Goal: Transaction & Acquisition: Register for event/course

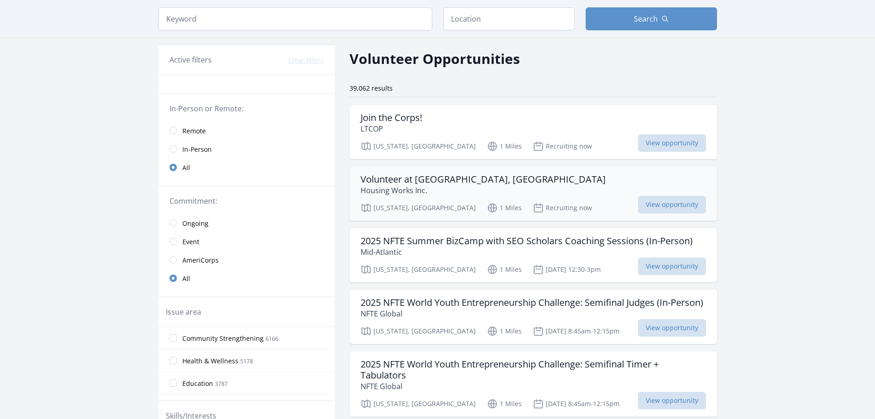
scroll to position [46, 0]
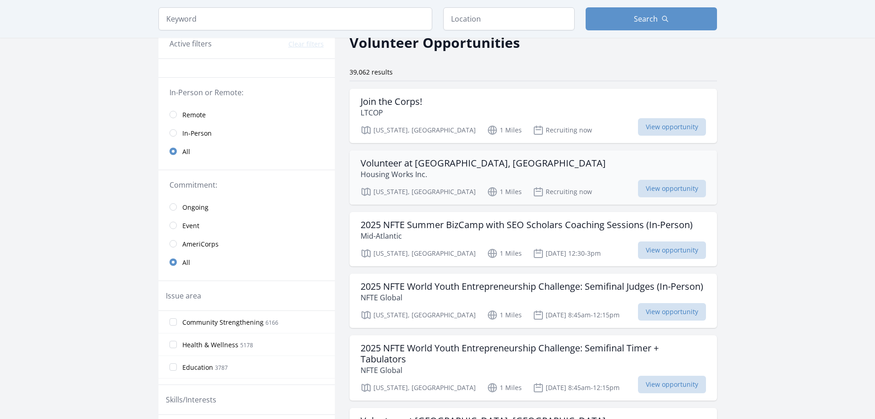
click at [511, 169] on h3 "Volunteer at [GEOGRAPHIC_DATA], [GEOGRAPHIC_DATA]" at bounding box center [483, 163] width 245 height 11
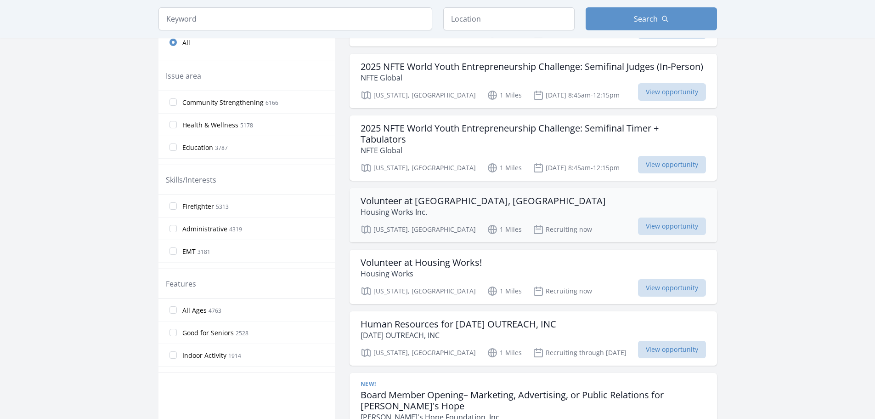
scroll to position [322, 0]
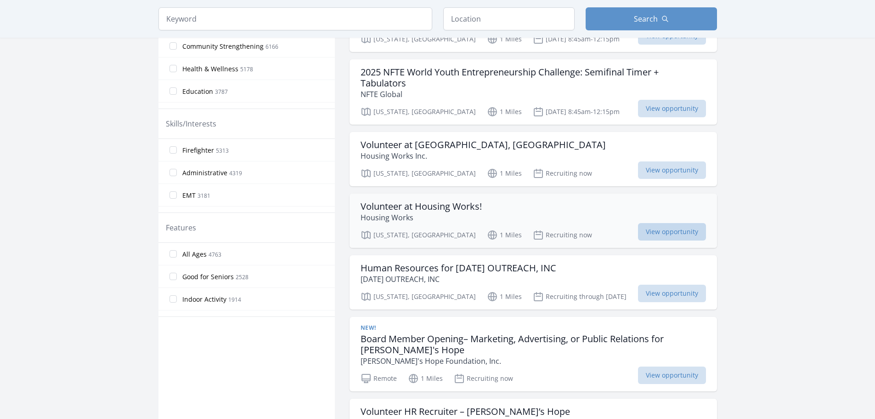
click at [682, 240] on span "View opportunity" at bounding box center [672, 231] width 68 height 17
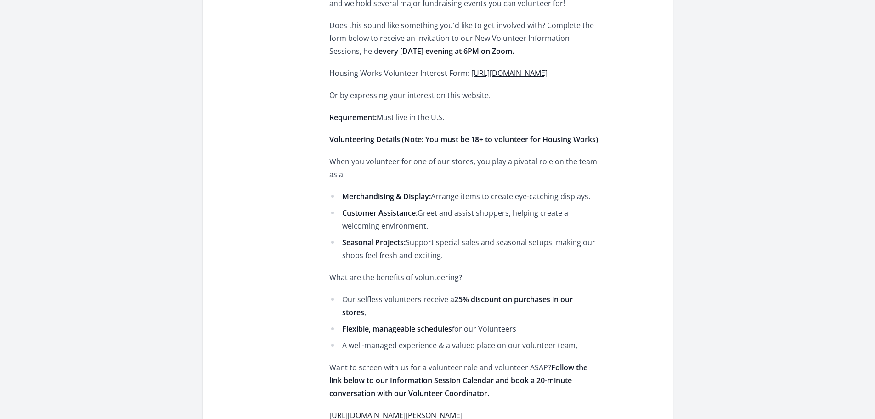
scroll to position [368, 0]
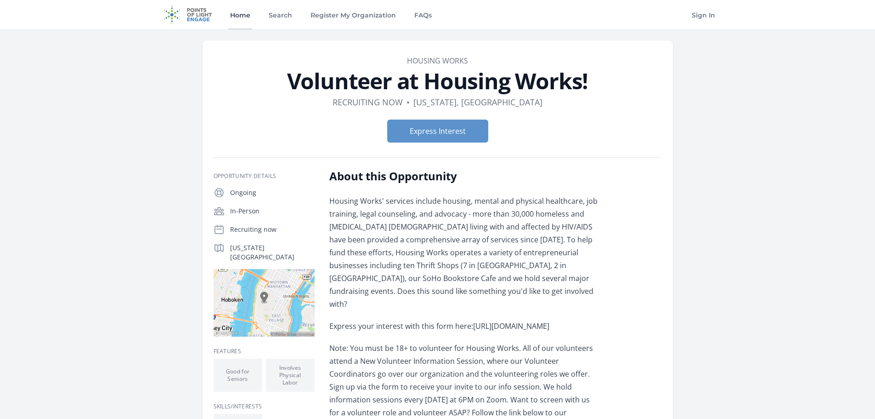
click at [250, 17] on link "Home" at bounding box center [240, 14] width 24 height 29
